Goal: Task Accomplishment & Management: Manage account settings

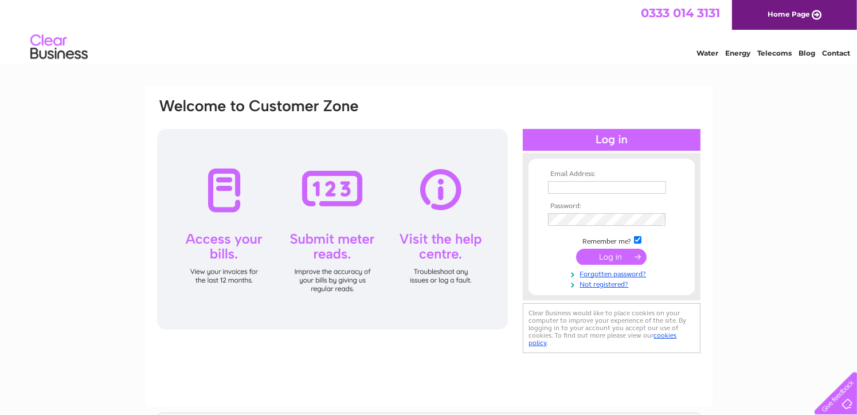
type input "minimarketlena@gmail.com"
click at [604, 256] on input "submit" at bounding box center [611, 257] width 70 height 16
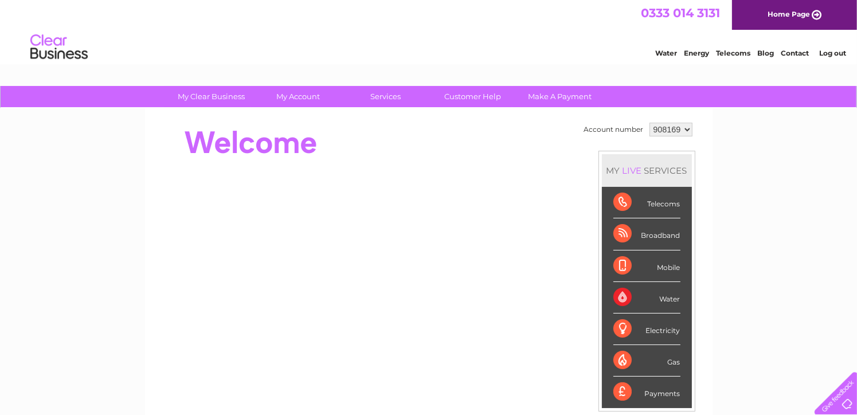
click at [685, 128] on select "908169 918020" at bounding box center [670, 130] width 43 height 14
select select "918020"
click at [649, 123] on select "908169 918020" at bounding box center [670, 130] width 43 height 14
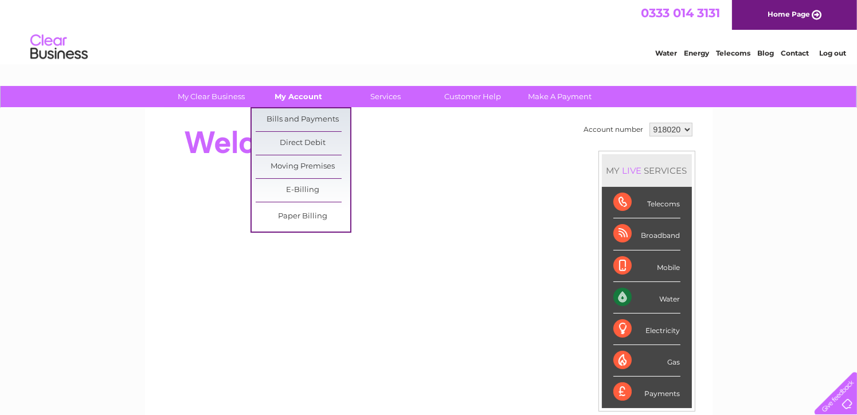
click at [299, 103] on link "My Account" at bounding box center [298, 96] width 95 height 21
click at [307, 119] on link "Bills and Payments" at bounding box center [303, 119] width 95 height 23
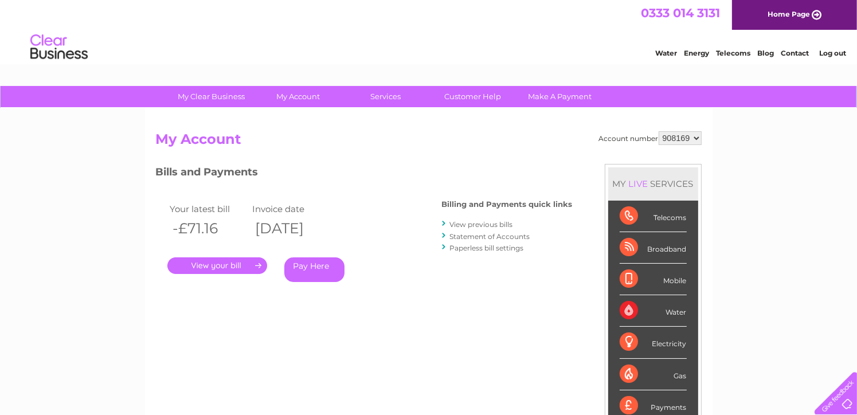
click at [696, 137] on select "908169 918020" at bounding box center [680, 138] width 43 height 14
select select "918020"
click at [659, 131] on select "908169 918020" at bounding box center [680, 138] width 43 height 14
click at [222, 267] on link "." at bounding box center [217, 265] width 100 height 17
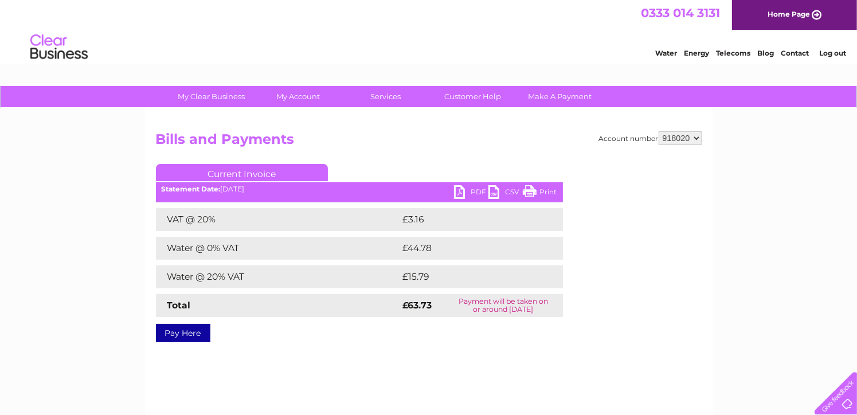
click at [461, 189] on link "PDF" at bounding box center [471, 193] width 34 height 17
